Goal: Navigation & Orientation: Find specific page/section

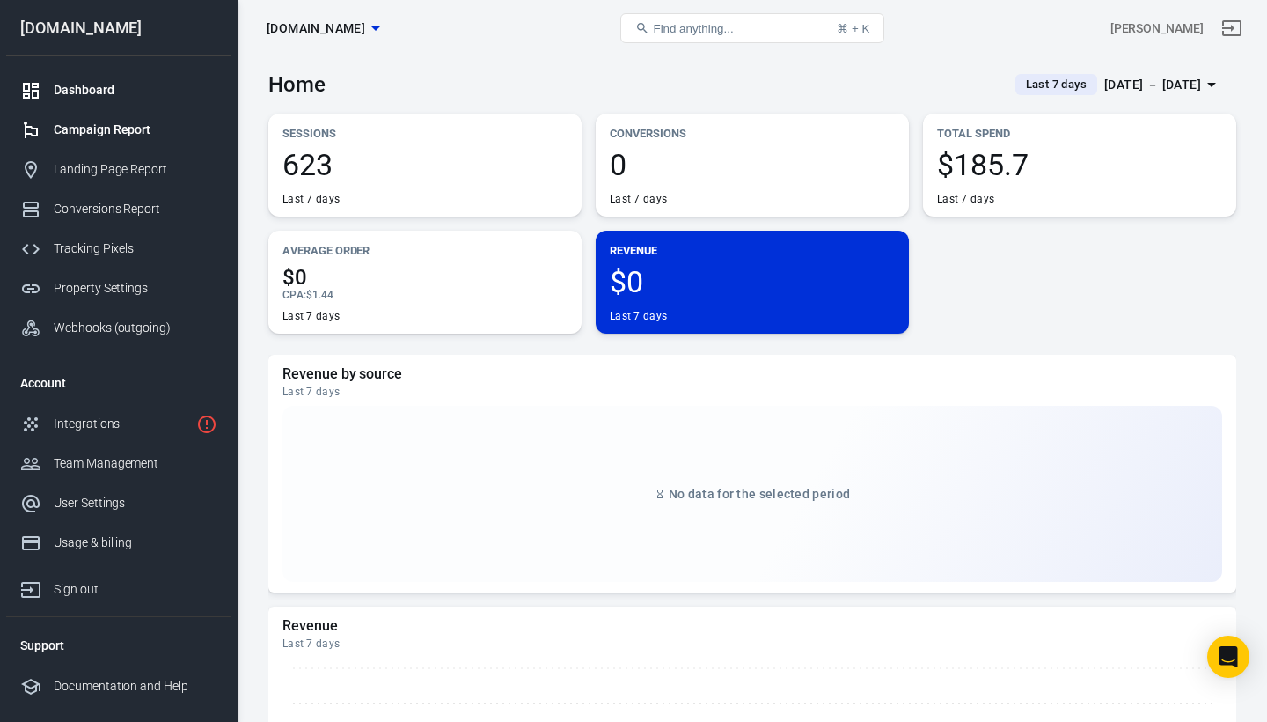
click at [112, 127] on div "Campaign Report" at bounding box center [136, 130] width 164 height 18
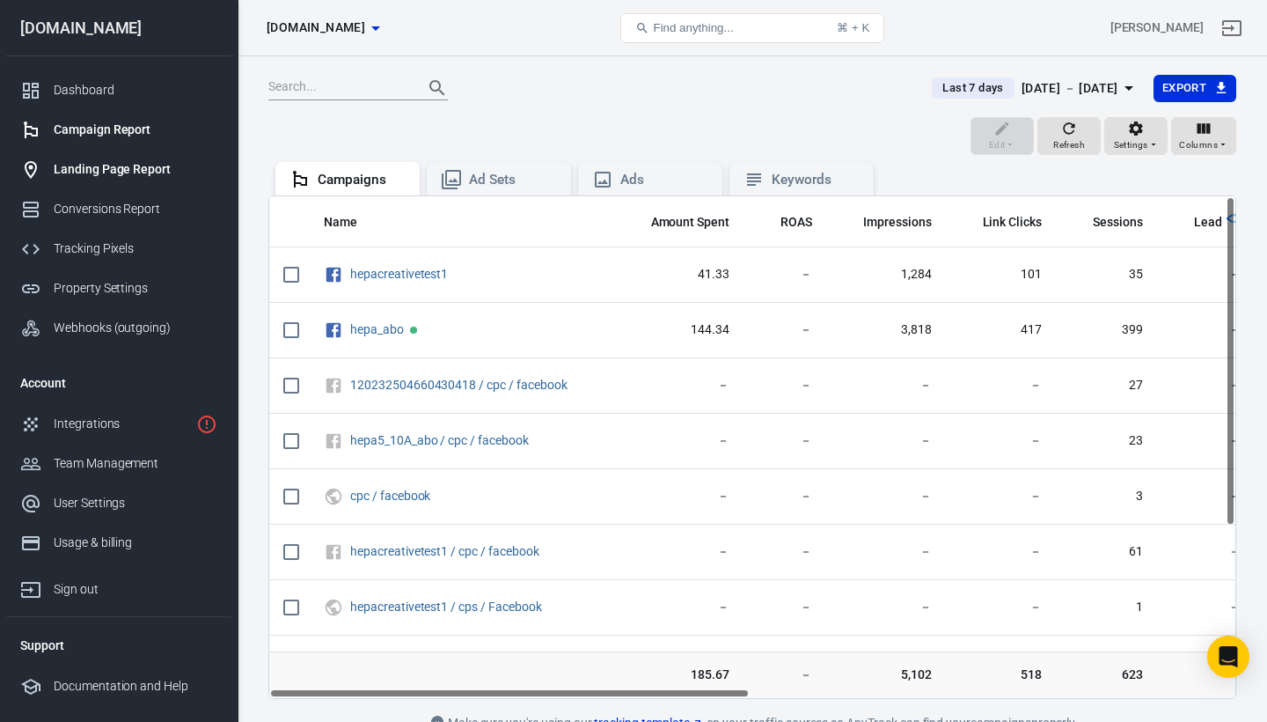
click at [121, 170] on div "Landing Page Report" at bounding box center [136, 169] width 164 height 18
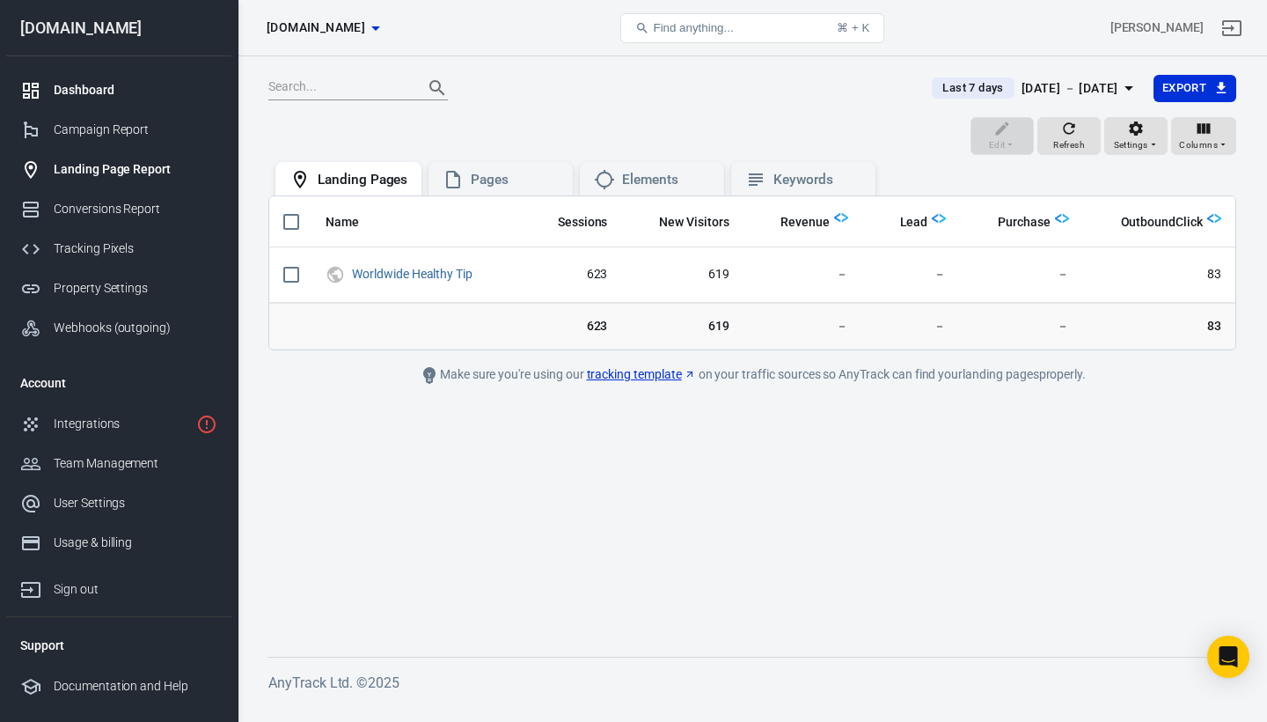
click at [108, 85] on div "Dashboard" at bounding box center [136, 90] width 164 height 18
